Goal: Transaction & Acquisition: Book appointment/travel/reservation

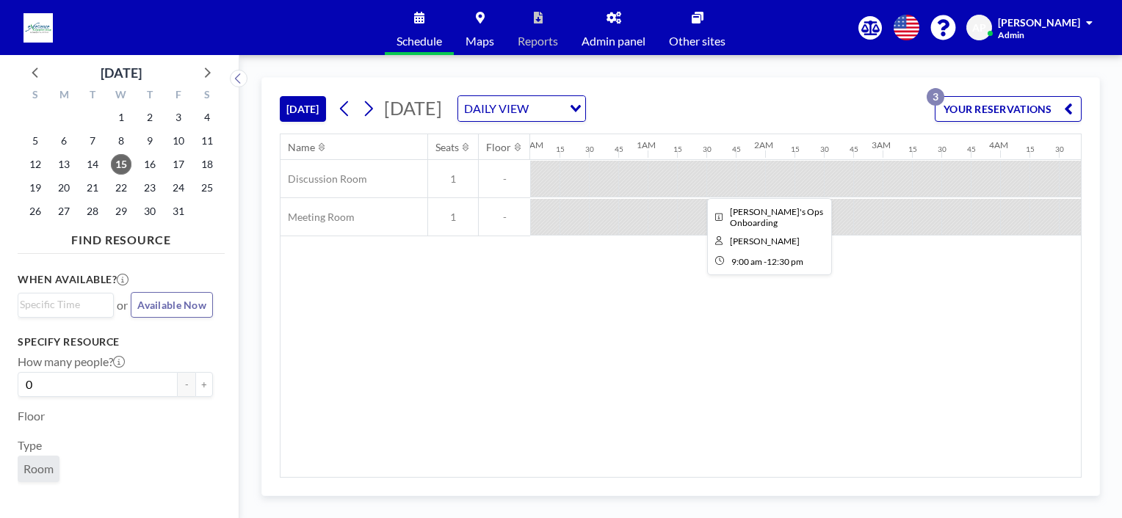
scroll to position [0, 1028]
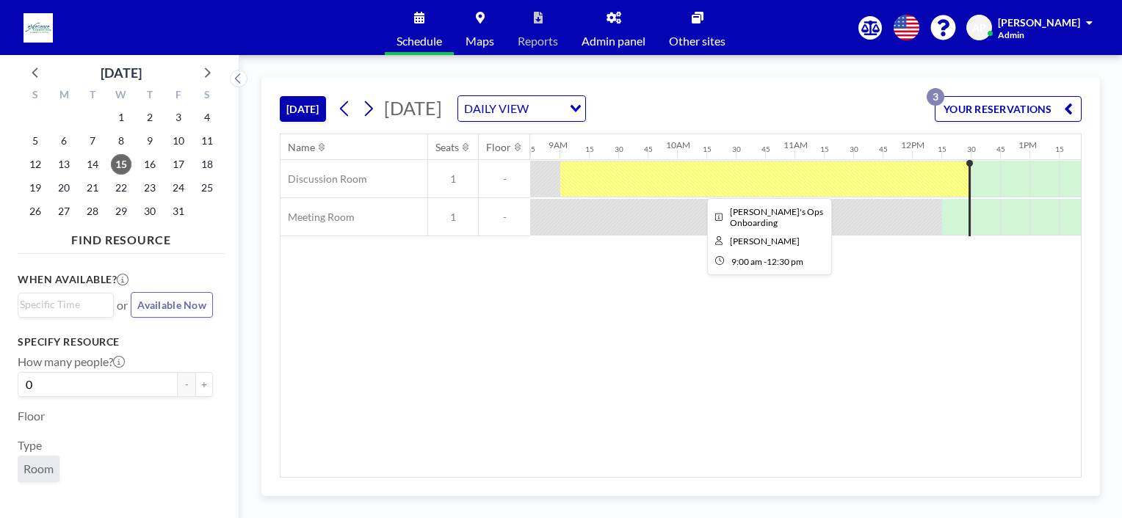
click at [954, 181] on div at bounding box center [765, 179] width 411 height 37
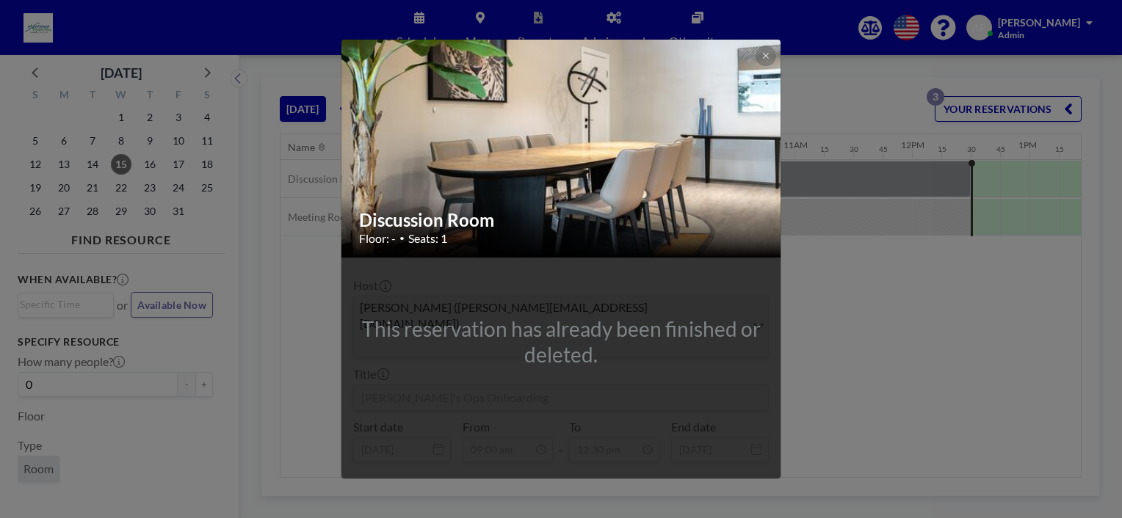
scroll to position [1307, 0]
click at [761, 59] on icon at bounding box center [765, 55] width 9 height 9
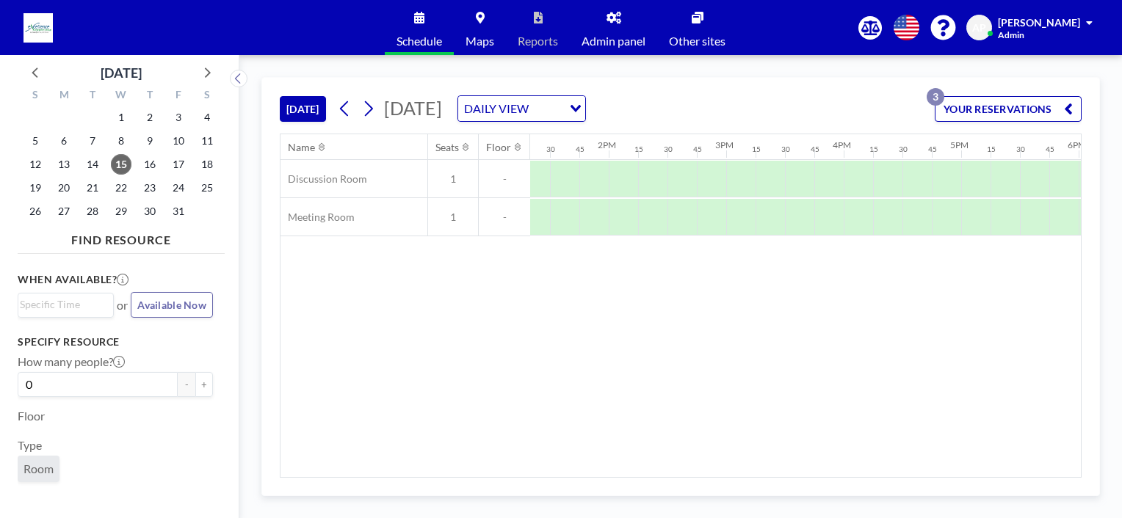
scroll to position [0, 1603]
click at [671, 192] on div at bounding box center [674, 179] width 29 height 37
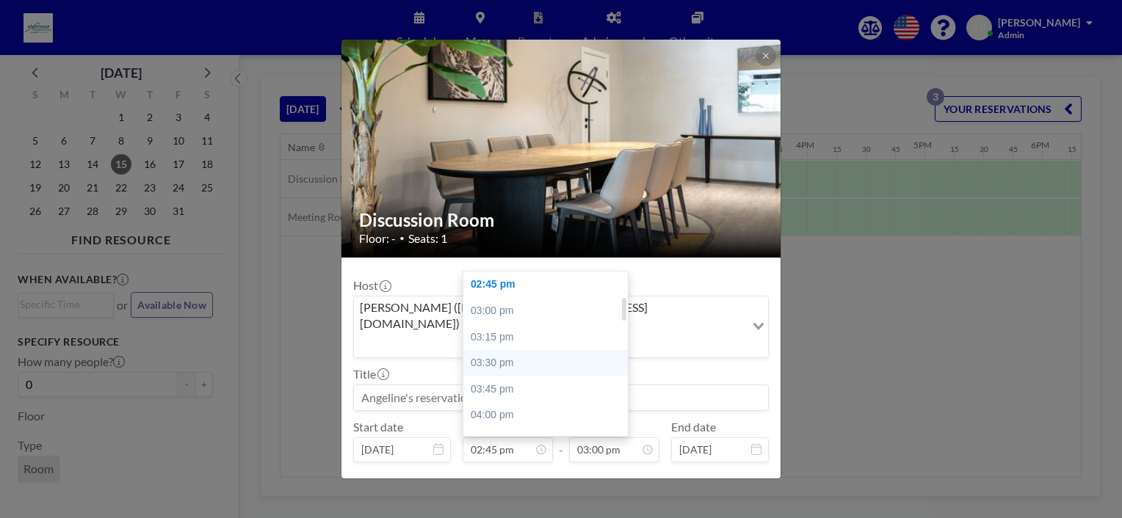
scroll to position [135, 0]
click at [488, 267] on div "02:00 pm" at bounding box center [549, 280] width 172 height 26
type input "02:00 pm"
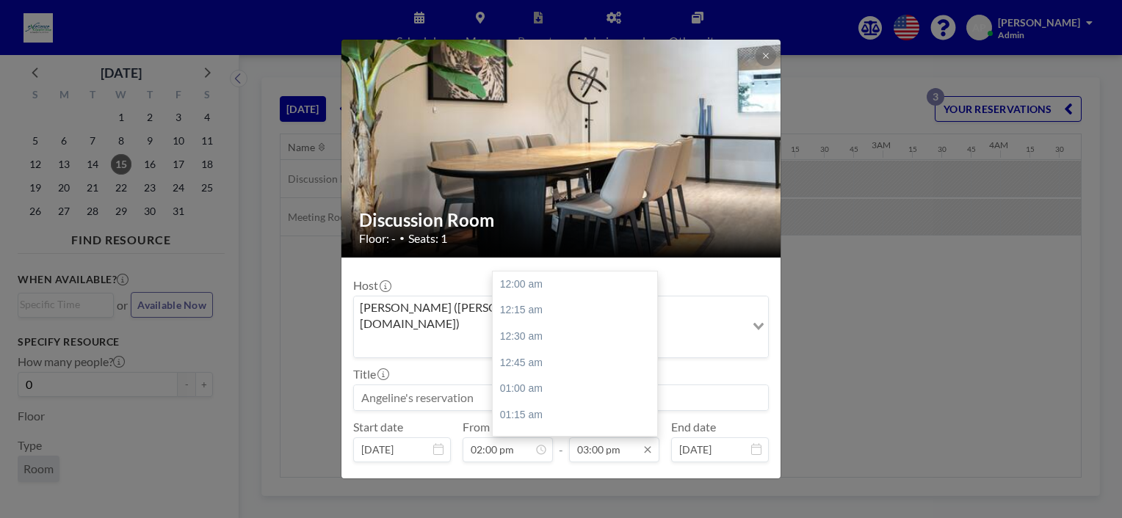
click at [593, 438] on input "03:00 pm" at bounding box center [614, 450] width 90 height 25
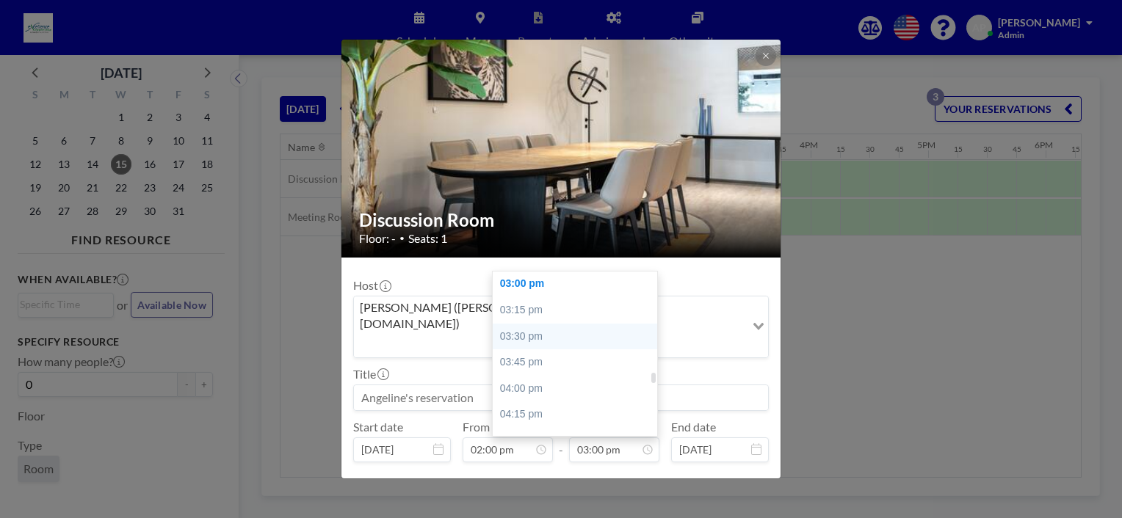
scroll to position [0, 1615]
click at [535, 324] on div "03:30 pm" at bounding box center [579, 337] width 172 height 26
type input "03:30 pm"
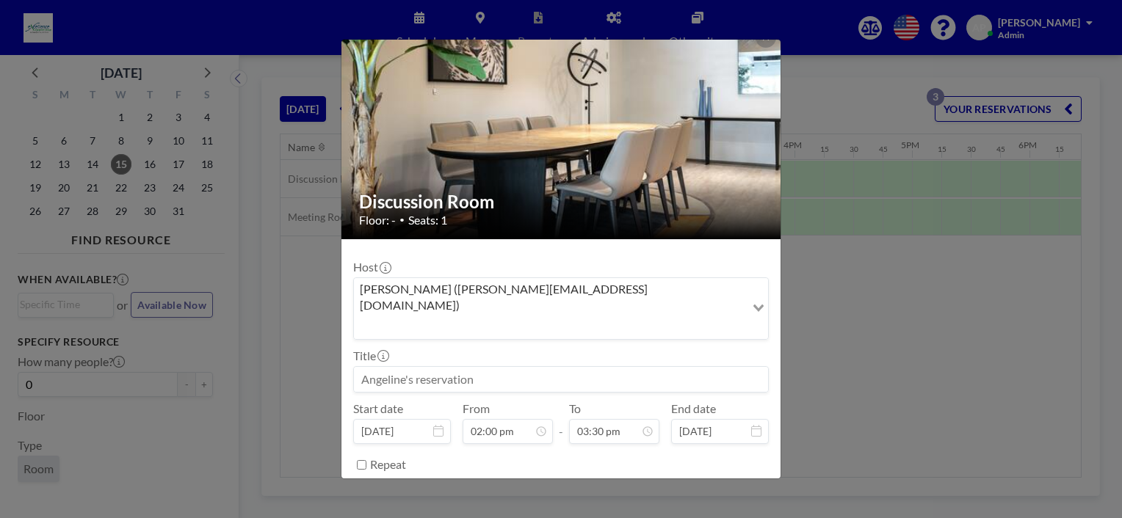
scroll to position [29, 0]
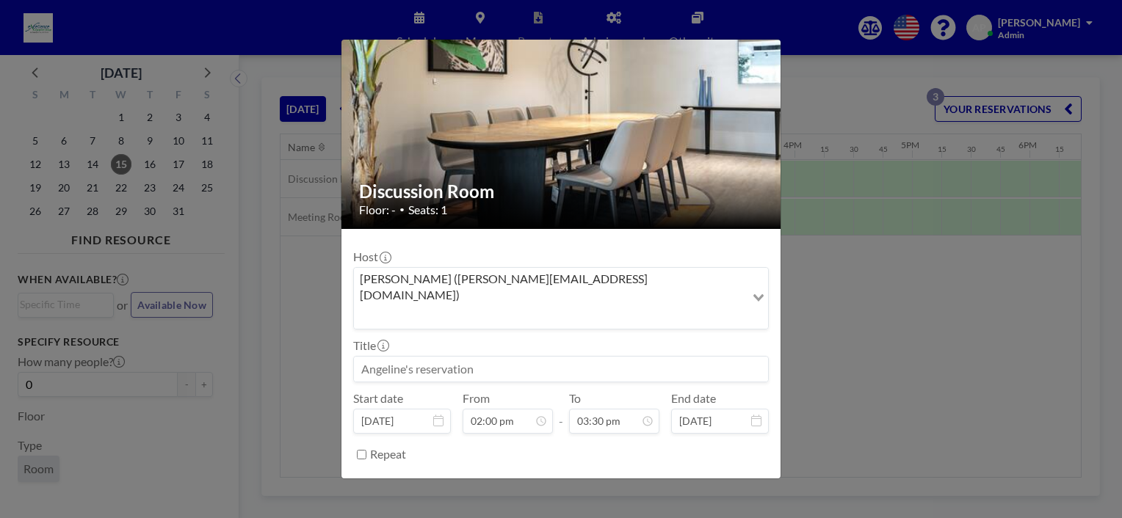
click at [725, 479] on button "BOOK NOW" at bounding box center [732, 492] width 74 height 26
